Goal: Task Accomplishment & Management: Manage account settings

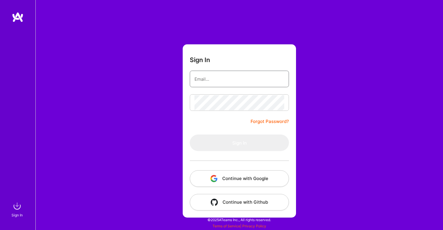
type input "andrew@tuathaconsulting.com"
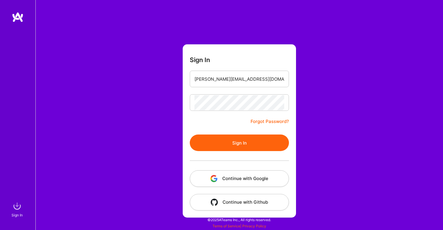
click at [239, 141] on button "Sign In" at bounding box center [239, 142] width 99 height 17
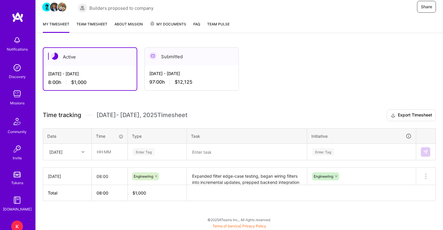
scroll to position [61, 0]
click at [94, 24] on link "Team timesheet" at bounding box center [91, 27] width 31 height 12
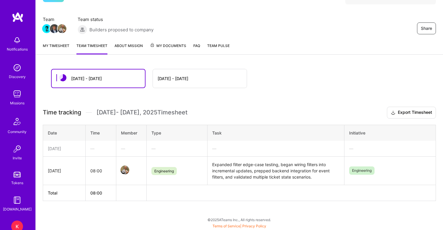
scroll to position [40, 0]
